Goal: Task Accomplishment & Management: Manage account settings

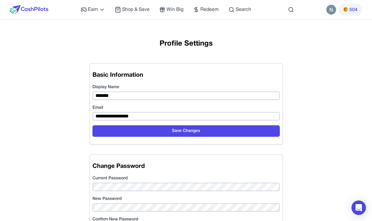
click at [115, 57] on div "**********" at bounding box center [185, 139] width 309 height 221
click at [299, 60] on div "**********" at bounding box center [185, 139] width 309 height 221
click at [256, 63] on div "**********" at bounding box center [186, 159] width 203 height 203
